Goal: Book appointment/travel/reservation

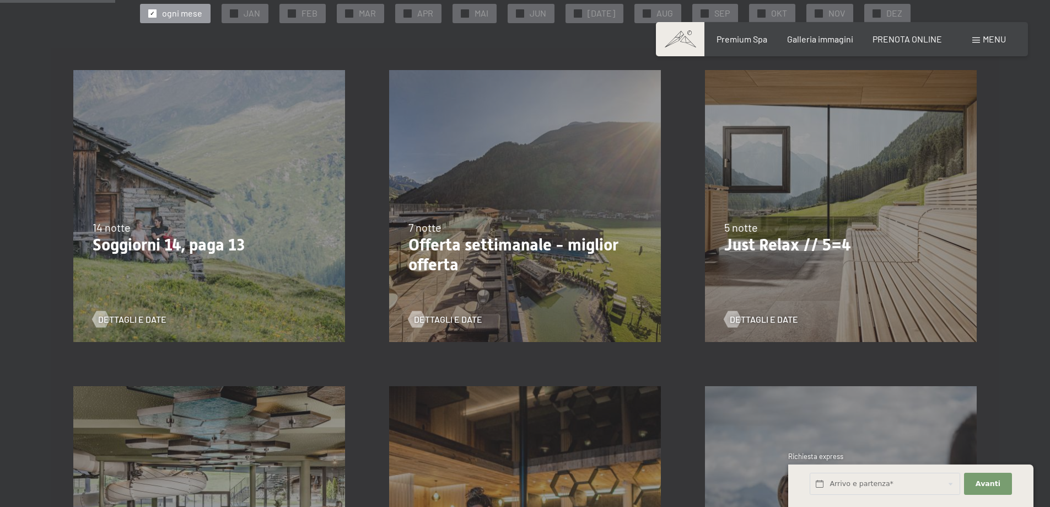
scroll to position [294, 0]
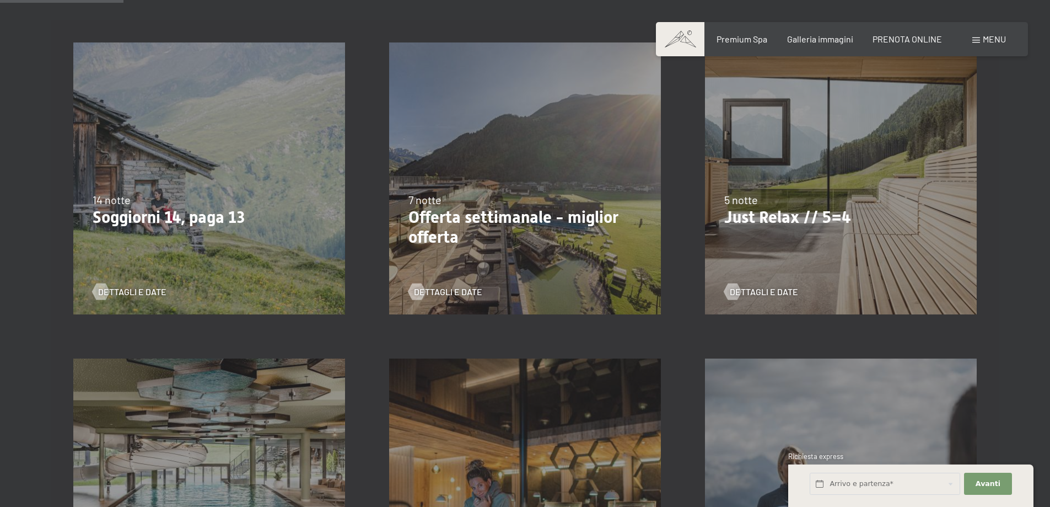
click at [469, 270] on div "Dettagli e Date" at bounding box center [520, 283] width 225 height 29
click at [458, 290] on span "Consenso marketing*" at bounding box center [460, 285] width 83 height 11
click at [414, 290] on input "Consenso marketing*" at bounding box center [408, 285] width 11 height 11
checkbox input "false"
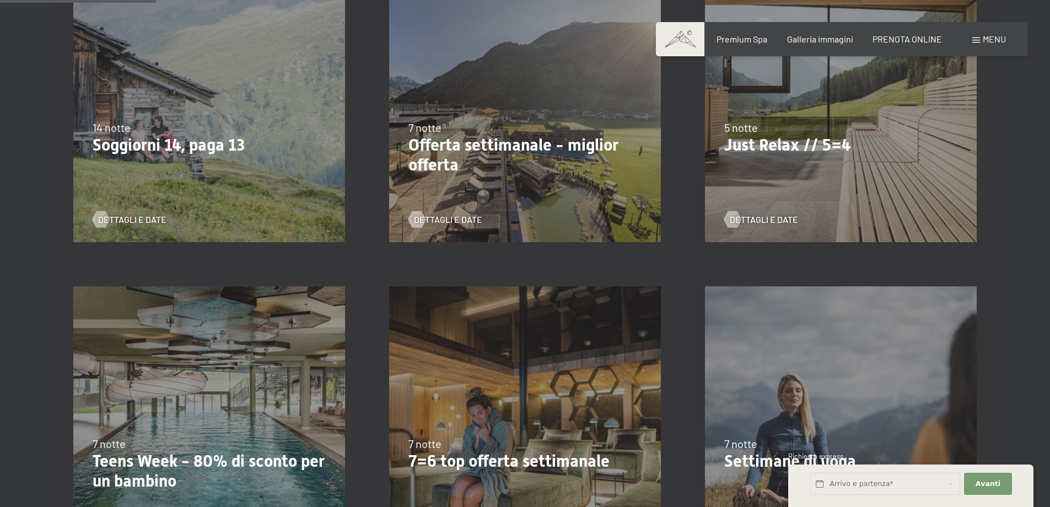
scroll to position [371, 0]
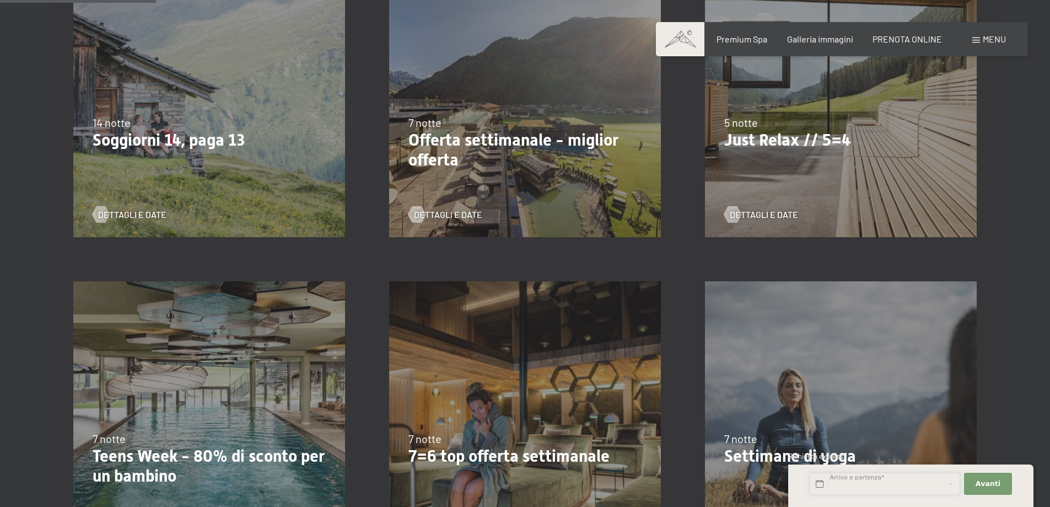
click at [842, 486] on input "text" at bounding box center [885, 483] width 150 height 23
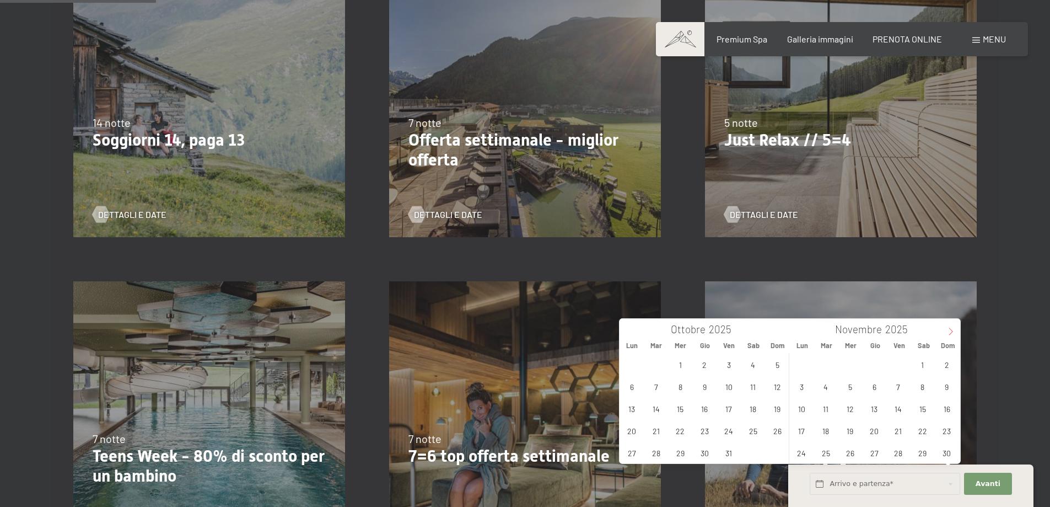
click at [953, 333] on icon at bounding box center [951, 331] width 8 height 8
click at [925, 410] on span "20" at bounding box center [922, 407] width 21 height 21
click at [919, 433] on span "27" at bounding box center [922, 429] width 21 height 21
type input "Sab. 20/12/2025 - Sab. 27/12/2025"
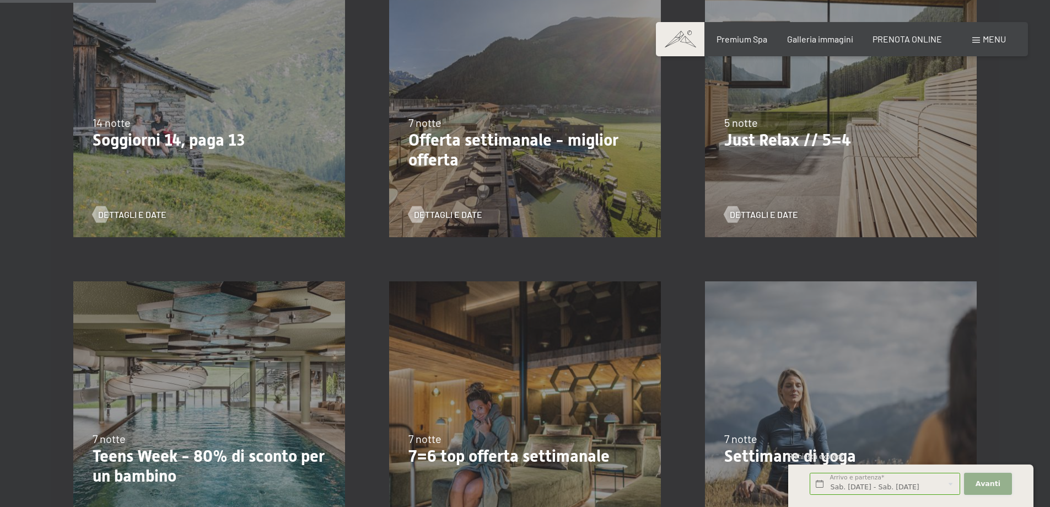
click at [980, 480] on span "Avanti" at bounding box center [988, 483] width 25 height 10
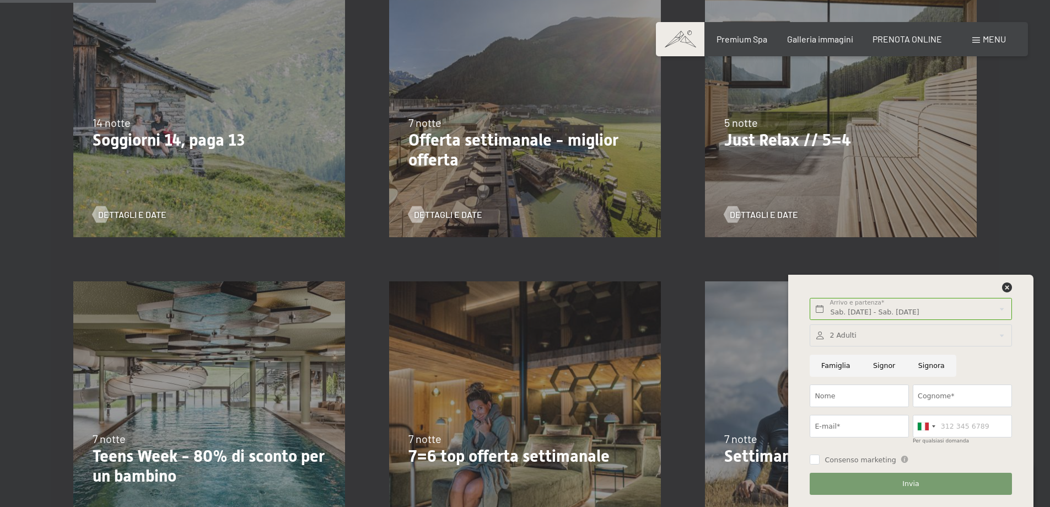
click at [831, 368] on input "Famiglia" at bounding box center [836, 365] width 52 height 23
radio input "true"
click at [825, 397] on input "Nome" at bounding box center [859, 395] width 99 height 23
type input "claudio"
type input "sorrentino"
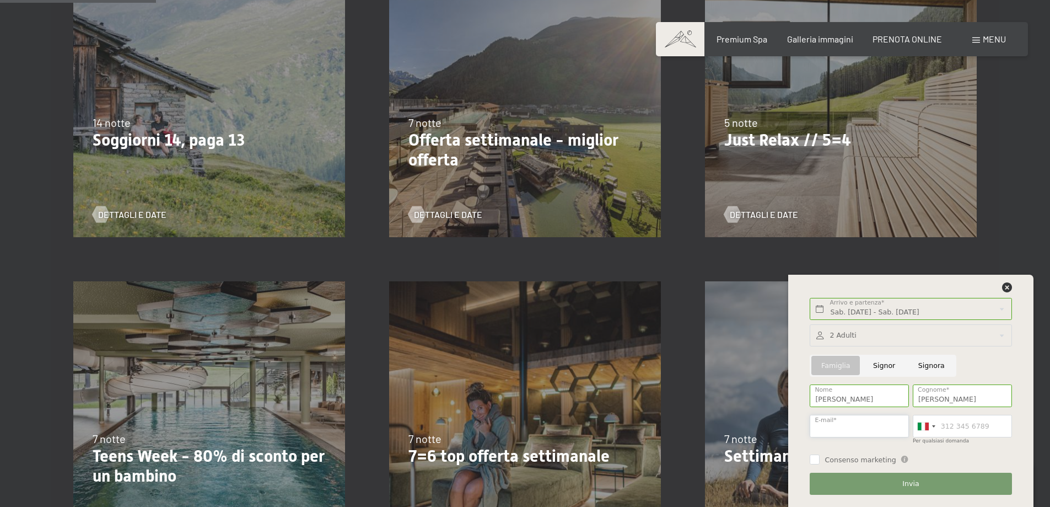
click at [860, 428] on input "E-mail*" at bounding box center [859, 426] width 99 height 23
type input "claudiosorr@libero.it"
click at [972, 426] on input "Per qualsiasi domanda" at bounding box center [962, 426] width 99 height 23
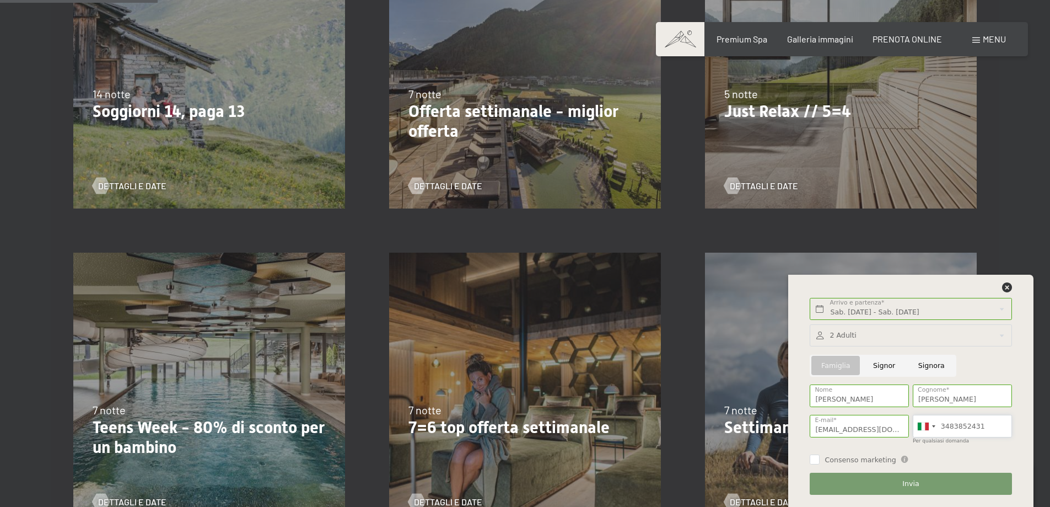
scroll to position [475, 0]
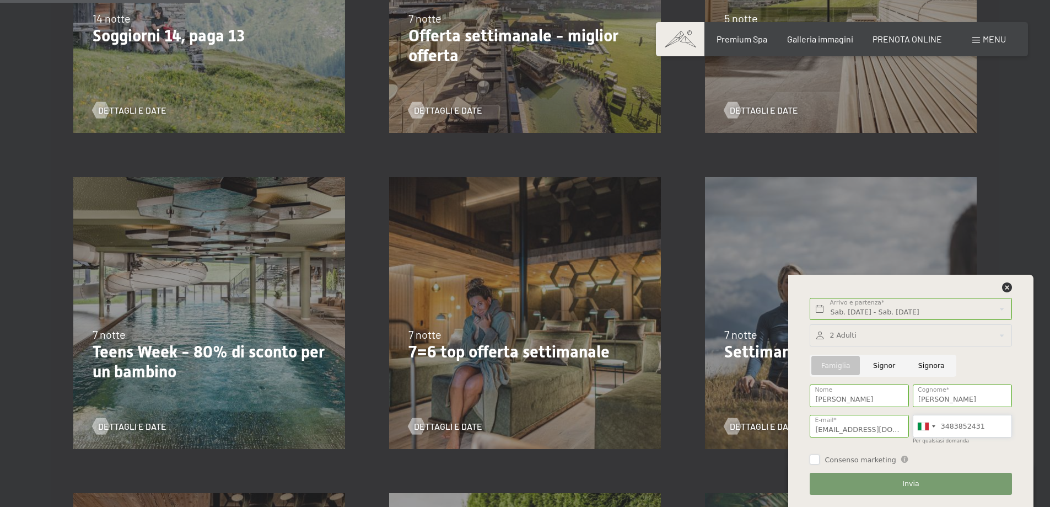
type input "3483852431"
click at [813, 462] on input "Consenso marketing" at bounding box center [815, 459] width 10 height 10
checkbox input "true"
click at [998, 342] on div at bounding box center [911, 335] width 202 height 23
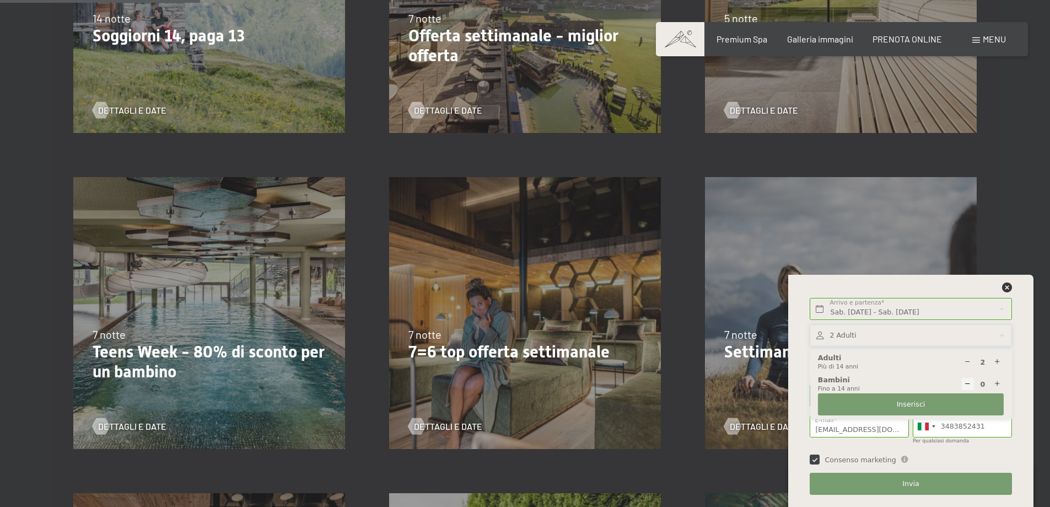
click at [997, 362] on icon at bounding box center [997, 361] width 7 height 7
type input "4"
click at [907, 404] on span "Inserisci" at bounding box center [911, 404] width 29 height 10
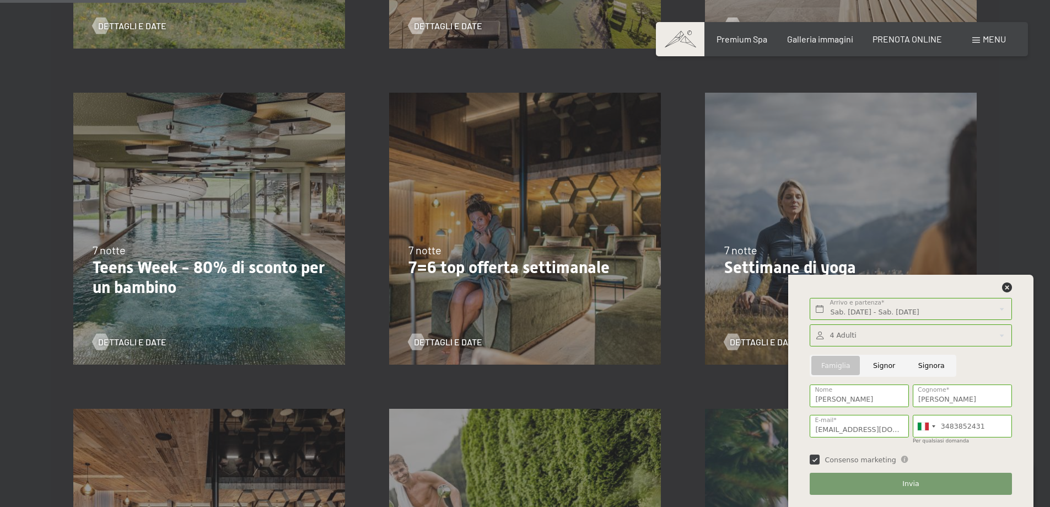
scroll to position [587, 0]
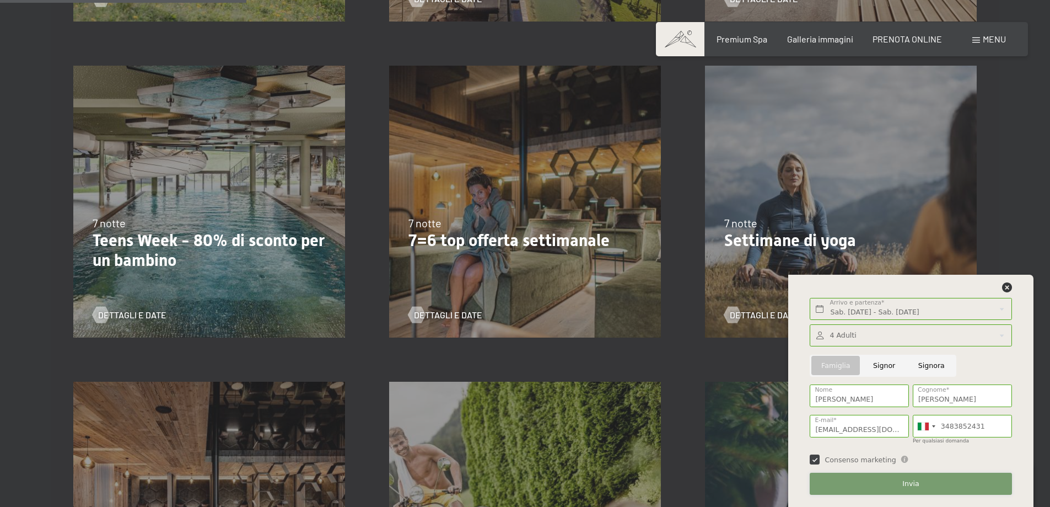
click at [897, 483] on button "Invia" at bounding box center [911, 483] width 202 height 23
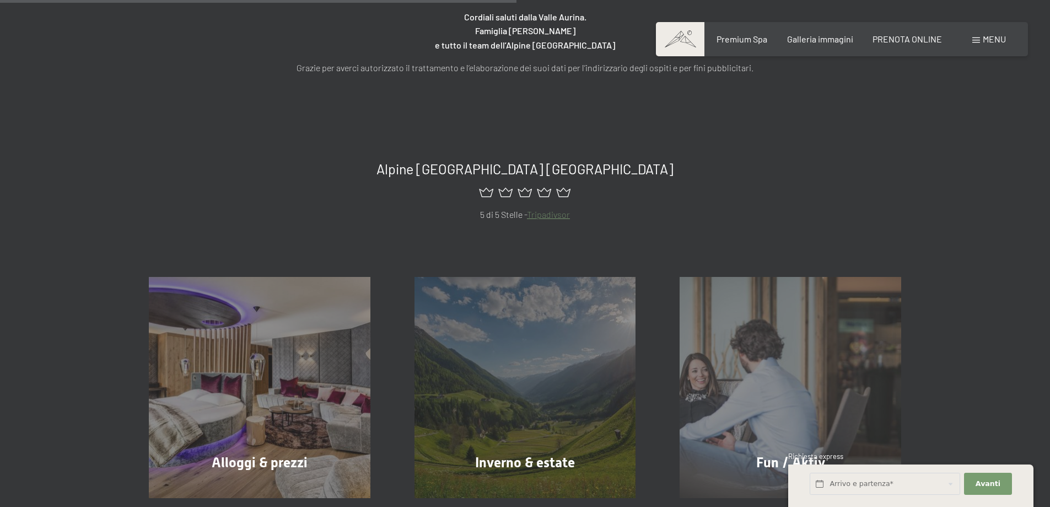
scroll to position [587, 0]
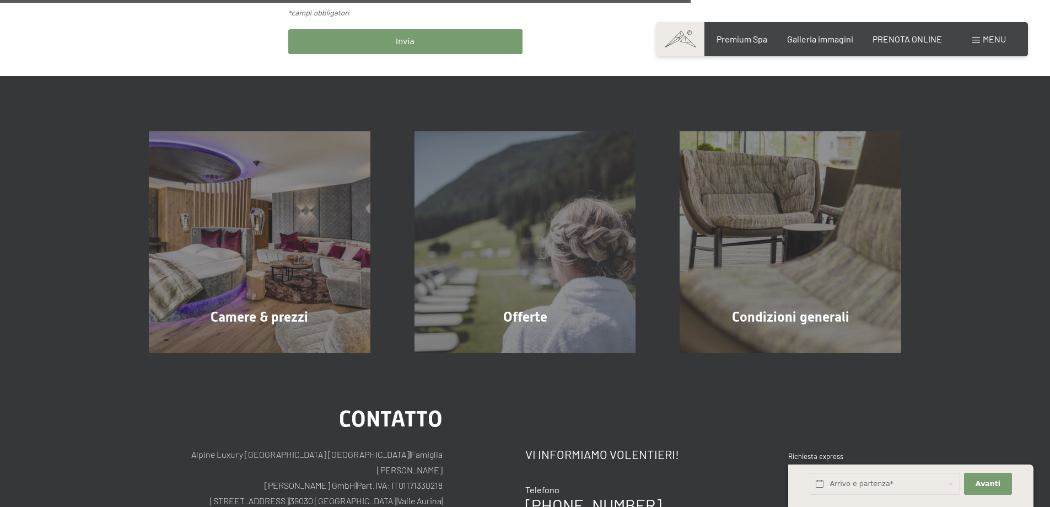
scroll to position [663, 0]
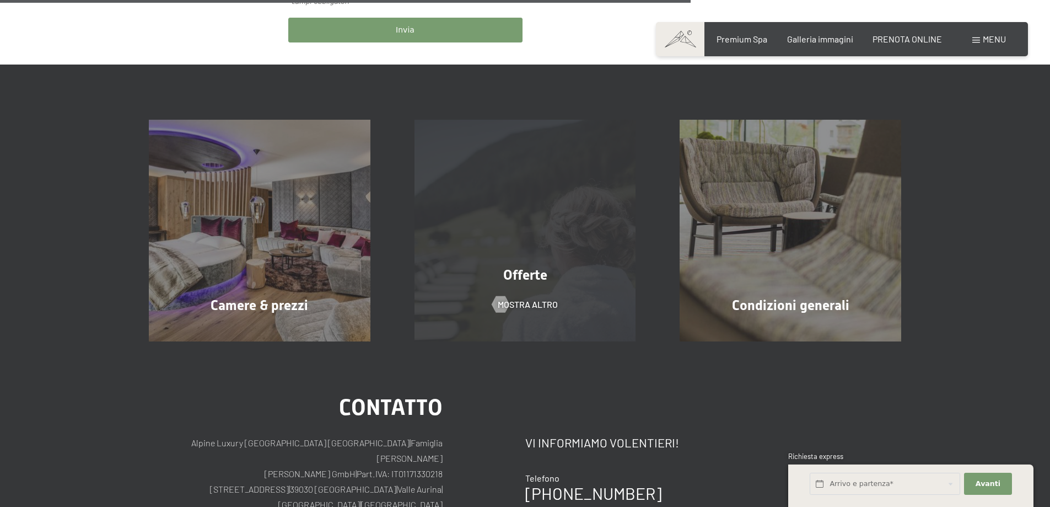
click at [558, 265] on div "Offerte mostra altro" at bounding box center [525, 231] width 266 height 222
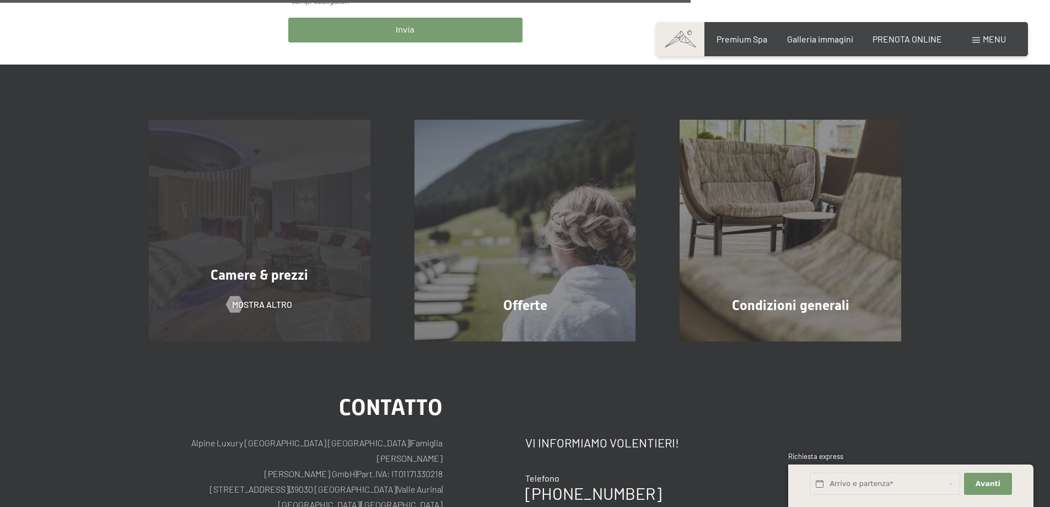
click at [302, 278] on span "Camere & prezzi" at bounding box center [260, 275] width 98 height 16
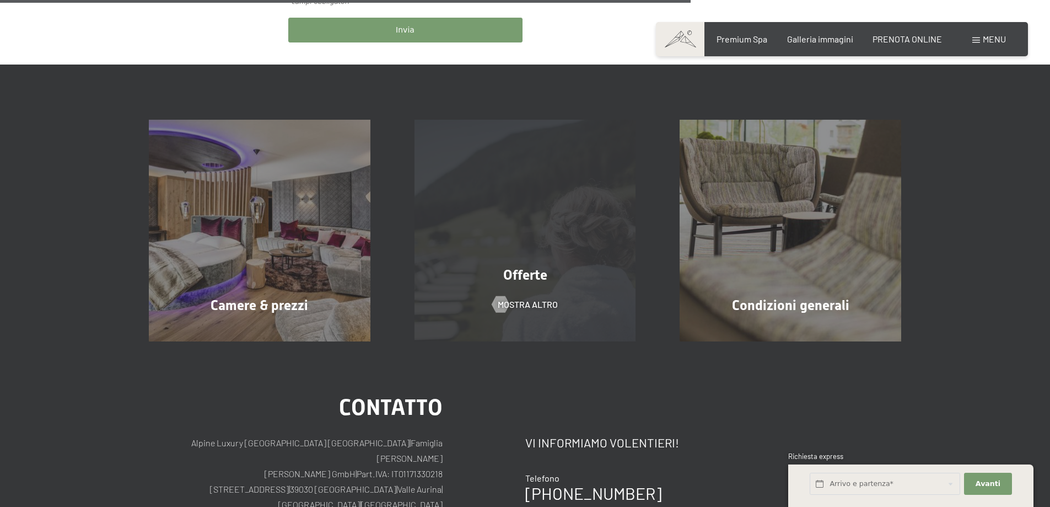
click at [509, 273] on span "Offerte" at bounding box center [525, 275] width 44 height 16
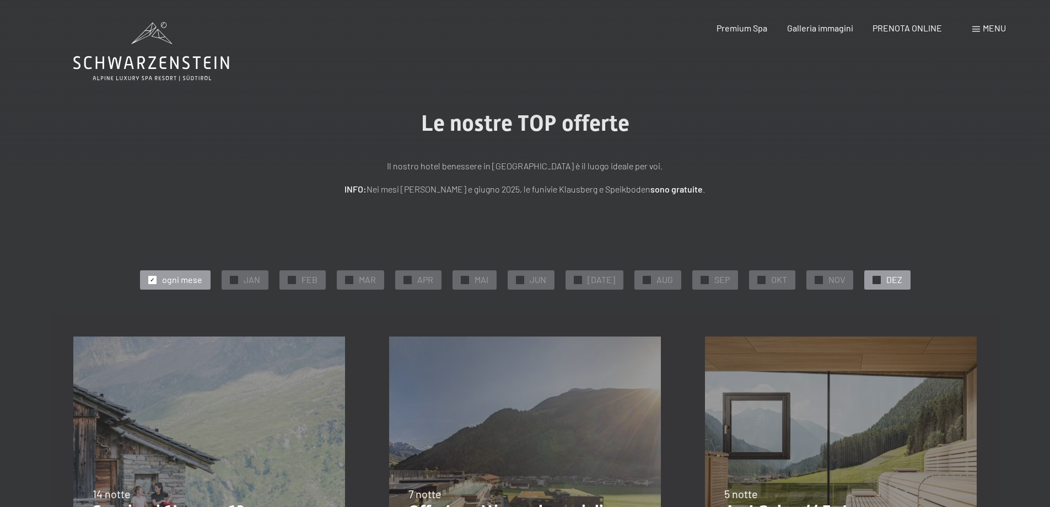
click at [895, 284] on span "DEZ" at bounding box center [894, 279] width 16 height 12
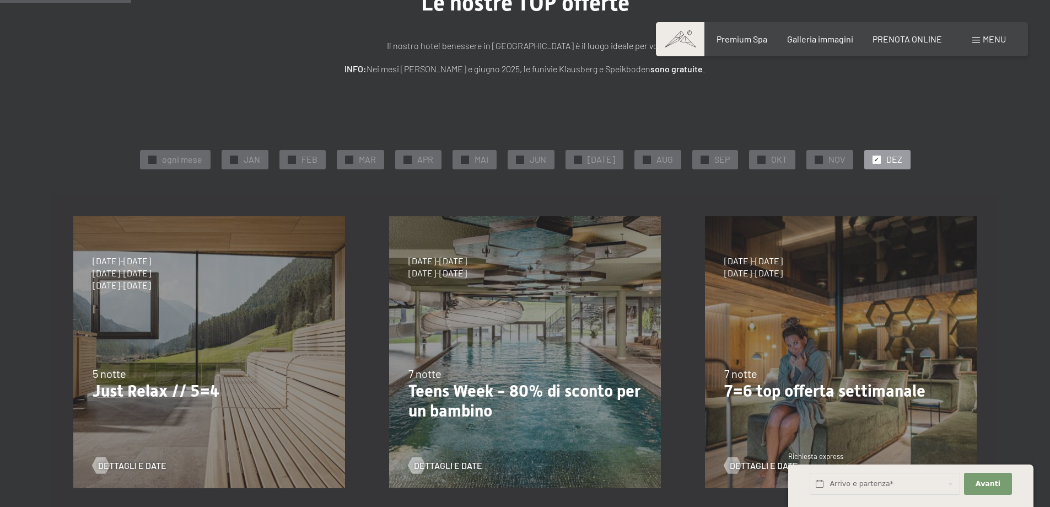
scroll to position [193, 0]
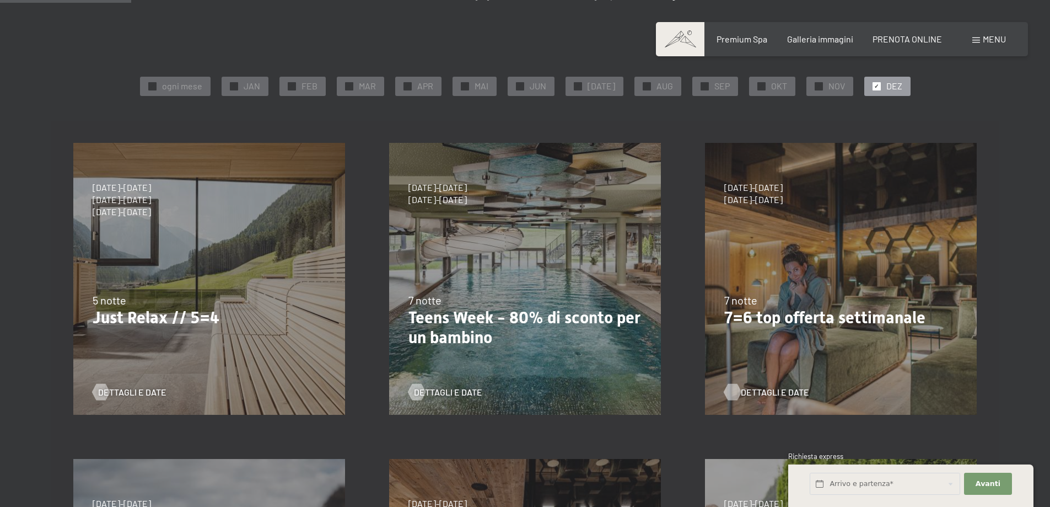
click at [755, 389] on span "Dettagli e Date" at bounding box center [775, 392] width 68 height 12
